Goal: Task Accomplishment & Management: Manage account settings

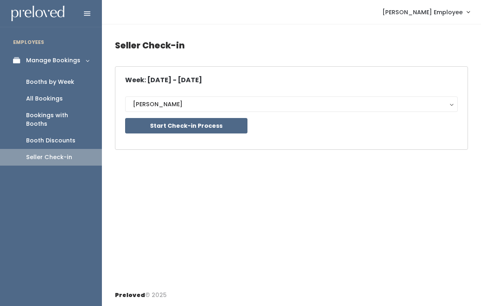
click at [65, 78] on div "Booths by Week" at bounding box center [50, 82] width 48 height 9
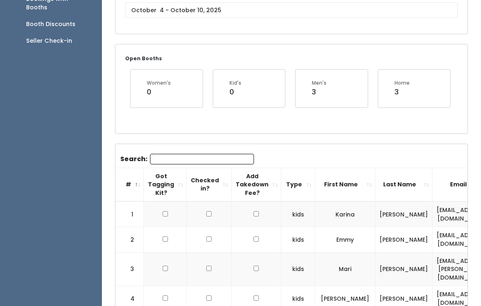
click at [218, 159] on input "Search:" at bounding box center [202, 159] width 104 height 11
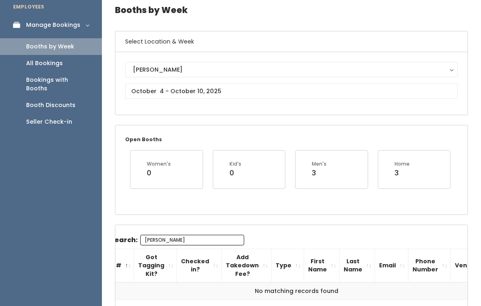
scroll to position [31, 0]
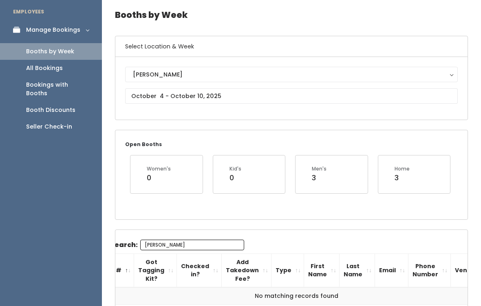
type input "[PERSON_NAME]"
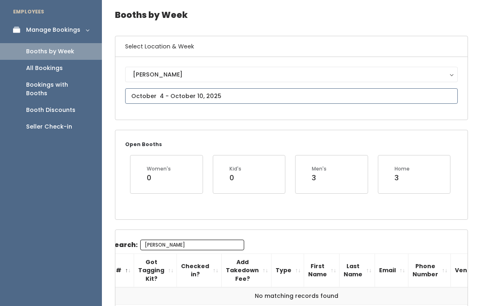
click at [215, 98] on body "EMPLOYEES Manage Bookings Booths by Week All Bookings Bookings with Booths Boot…" at bounding box center [240, 167] width 481 height 397
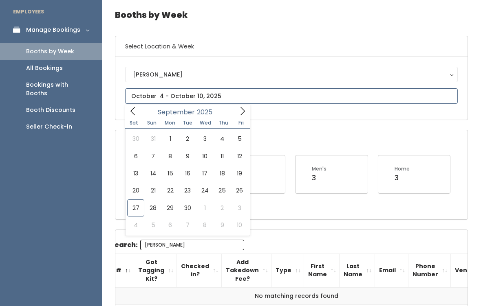
click at [233, 116] on div "[DATE]" at bounding box center [188, 111] width 94 height 13
click at [235, 110] on span at bounding box center [242, 111] width 15 height 13
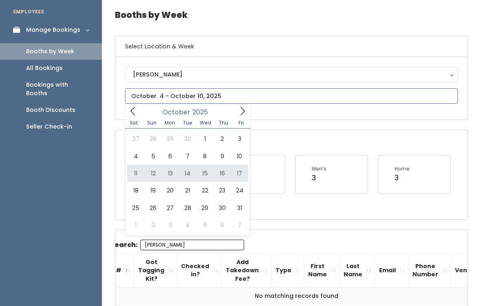
type input "[DATE] to [DATE]"
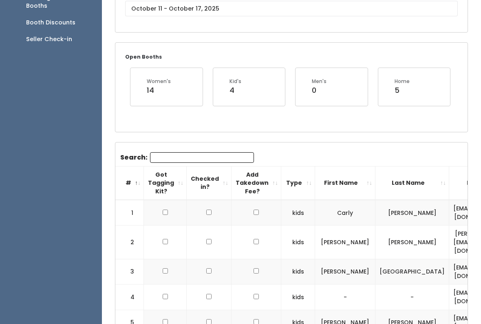
scroll to position [119, 0]
click at [220, 161] on input "Search:" at bounding box center [202, 157] width 104 height 11
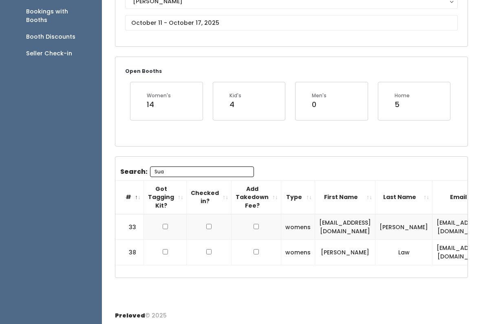
scroll to position [71, 0]
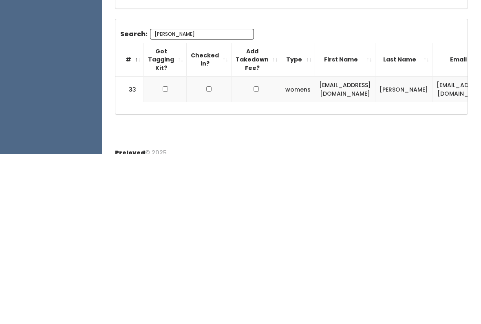
type input "[PERSON_NAME]"
click at [166, 257] on input "checkbox" at bounding box center [165, 259] width 5 height 5
checkbox input "true"
